Goal: Task Accomplishment & Management: Complete application form

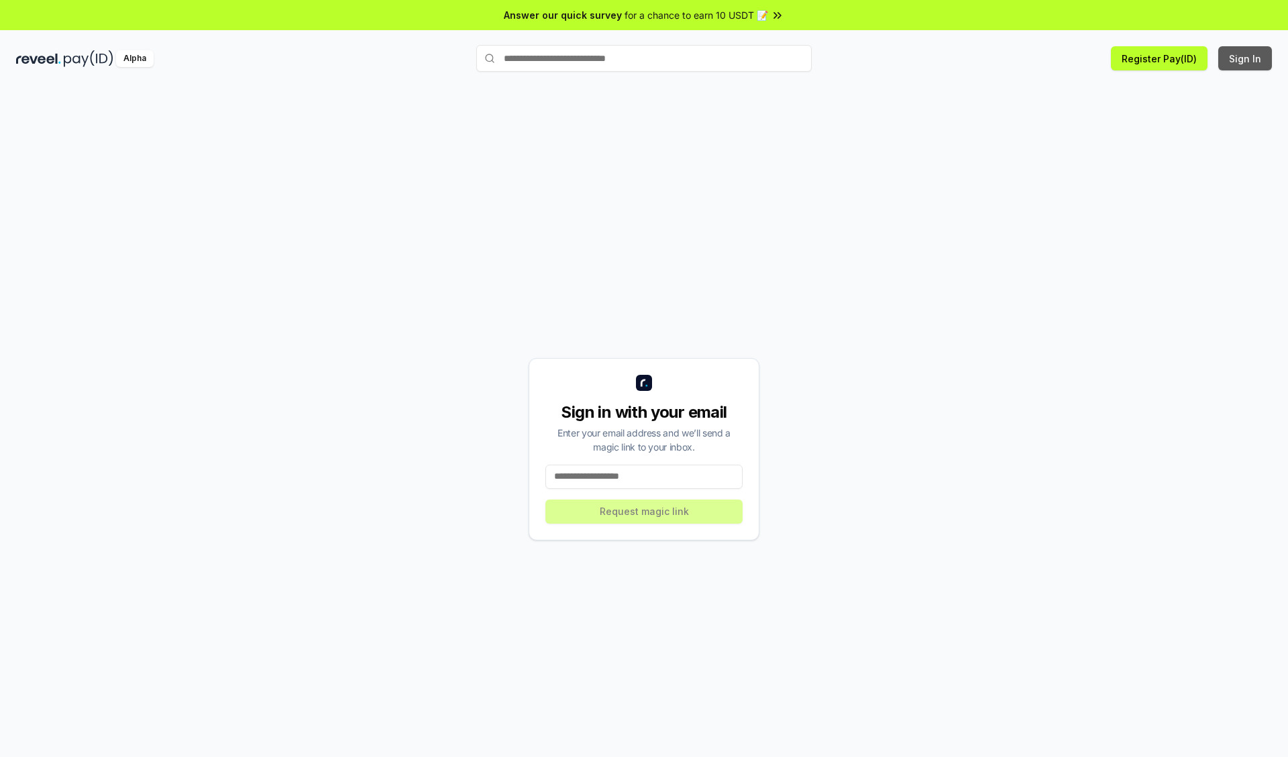
click at [1245, 58] on button "Sign In" at bounding box center [1245, 58] width 54 height 24
type input "**********"
click at [644, 511] on button "Request magic link" at bounding box center [643, 512] width 197 height 24
